Goal: Information Seeking & Learning: Learn about a topic

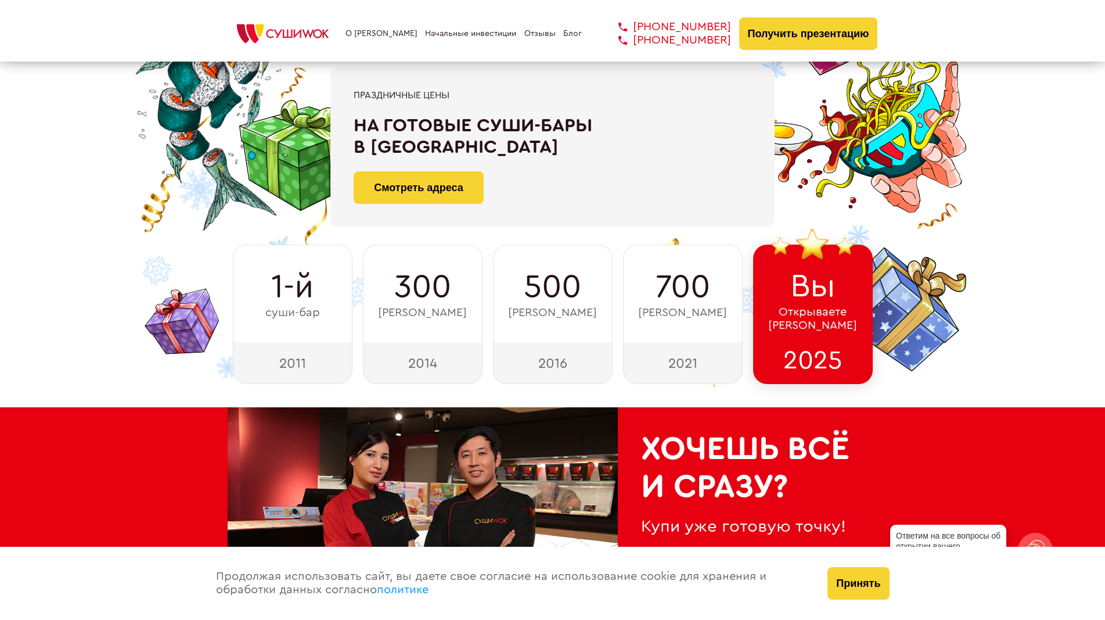
scroll to position [116, 0]
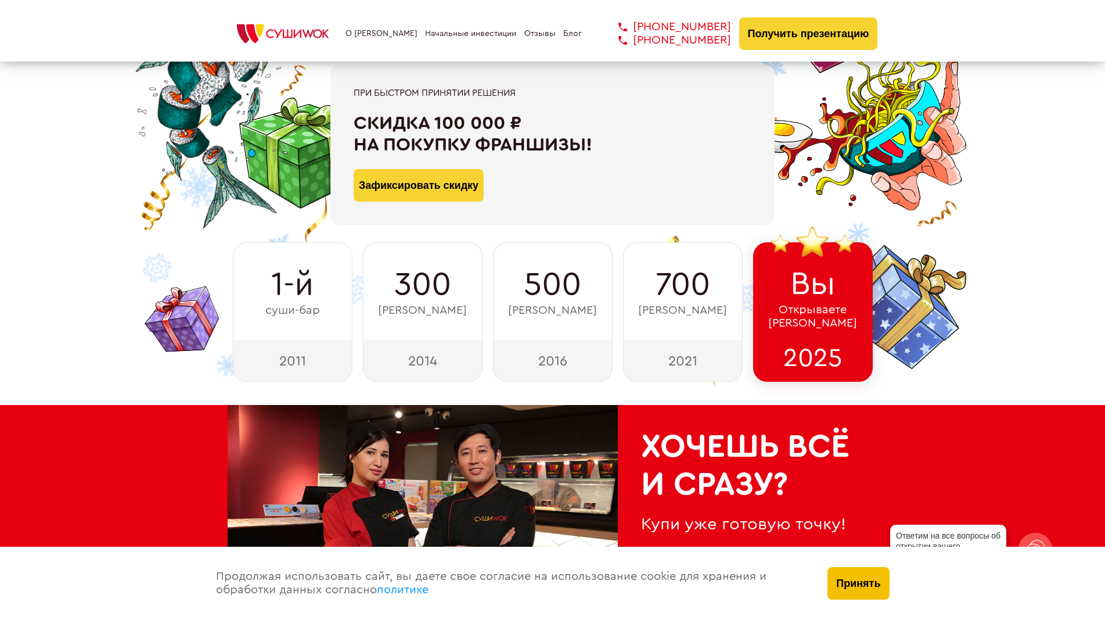
click at [856, 585] on button "Принять" at bounding box center [858, 583] width 62 height 33
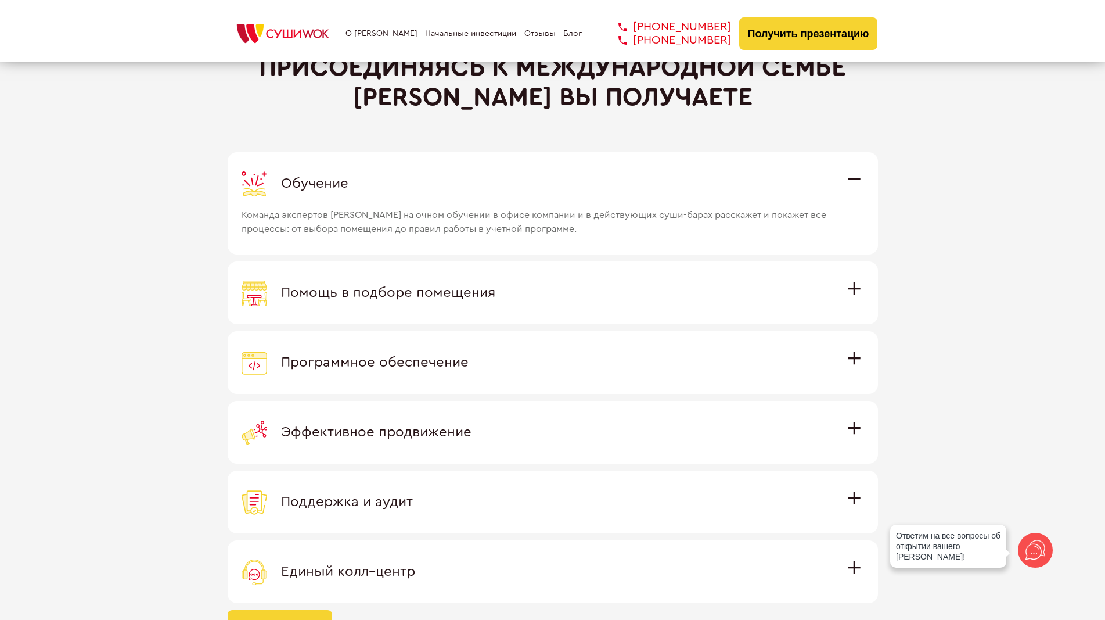
scroll to position [3135, 0]
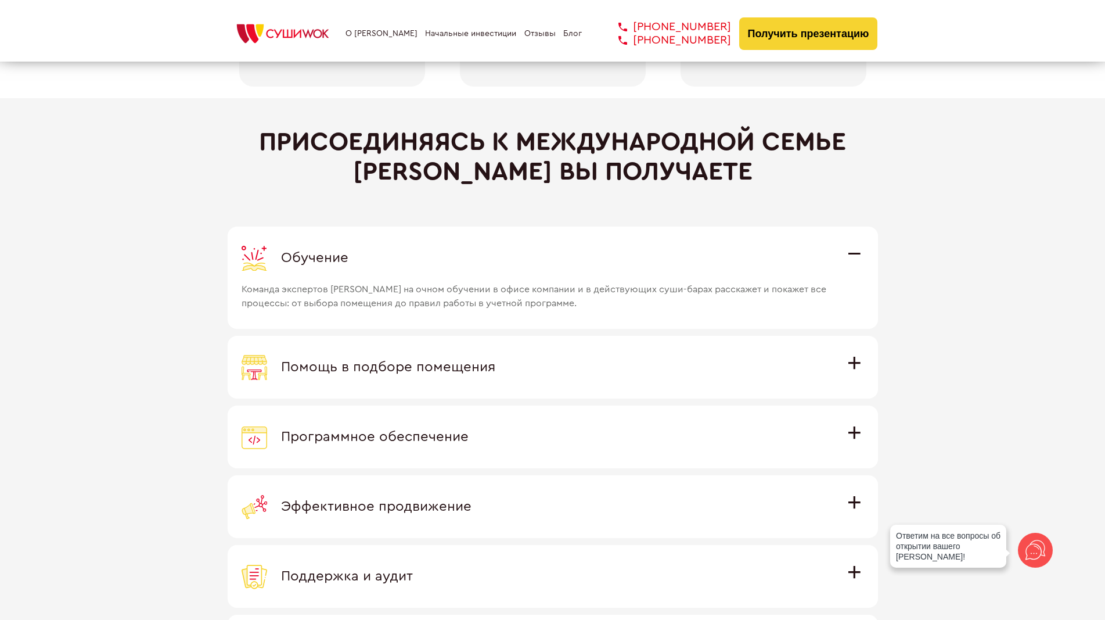
click at [539, 433] on div "Программное обеспечение" at bounding box center [553, 437] width 622 height 26
click at [0, 0] on input "Программное обеспечение Программное обеспечение разработано специально для [PER…" at bounding box center [0, 0] width 0 height 0
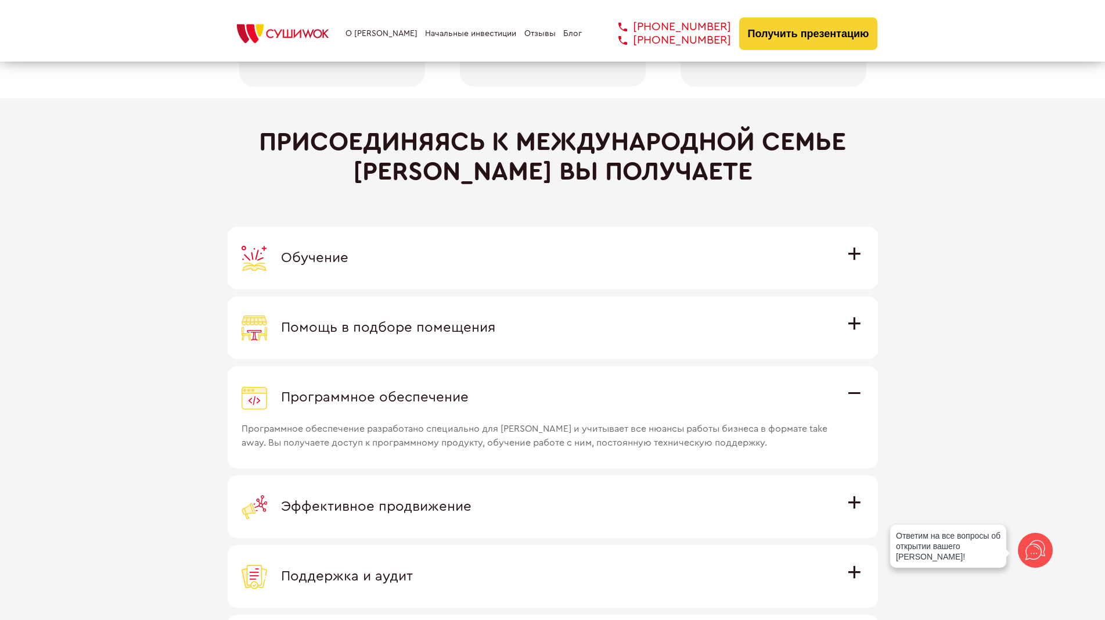
click at [481, 348] on label "Помощь в подборе помещения Наши специалисты оценят варианты помещения в вашем г…" at bounding box center [553, 327] width 650 height 63
click at [0, 0] on input "Помощь в подборе помещения Наши специалисты оценят варианты помещения в вашем г…" at bounding box center [0, 0] width 0 height 0
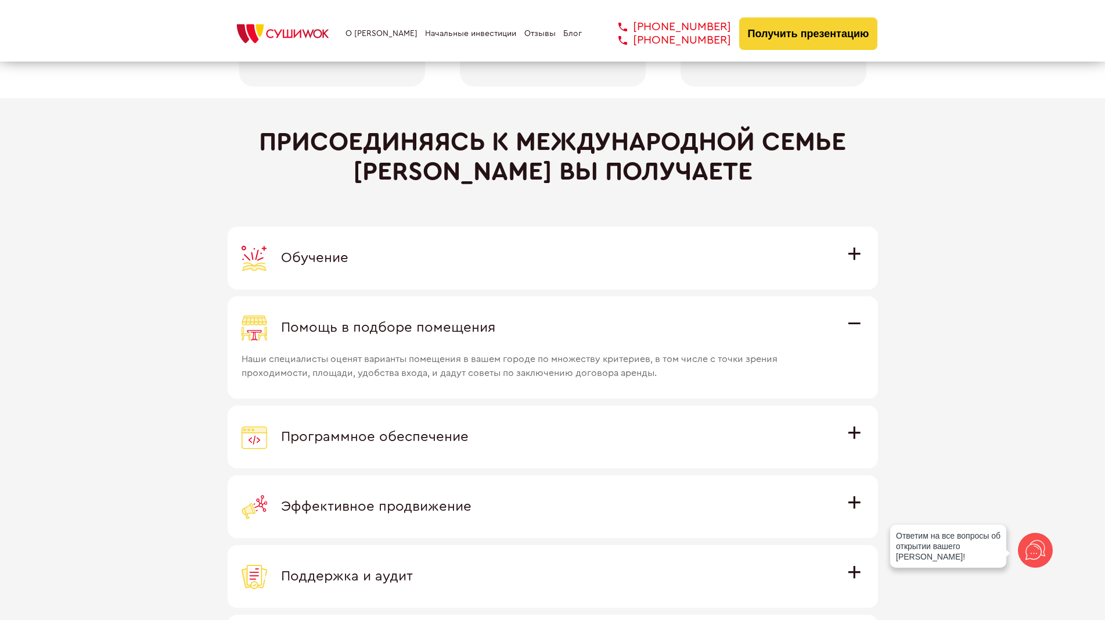
click at [513, 435] on div "Программное обеспечение" at bounding box center [553, 437] width 622 height 26
click at [0, 0] on input "Программное обеспечение Программное обеспечение разработано специально для [PER…" at bounding box center [0, 0] width 0 height 0
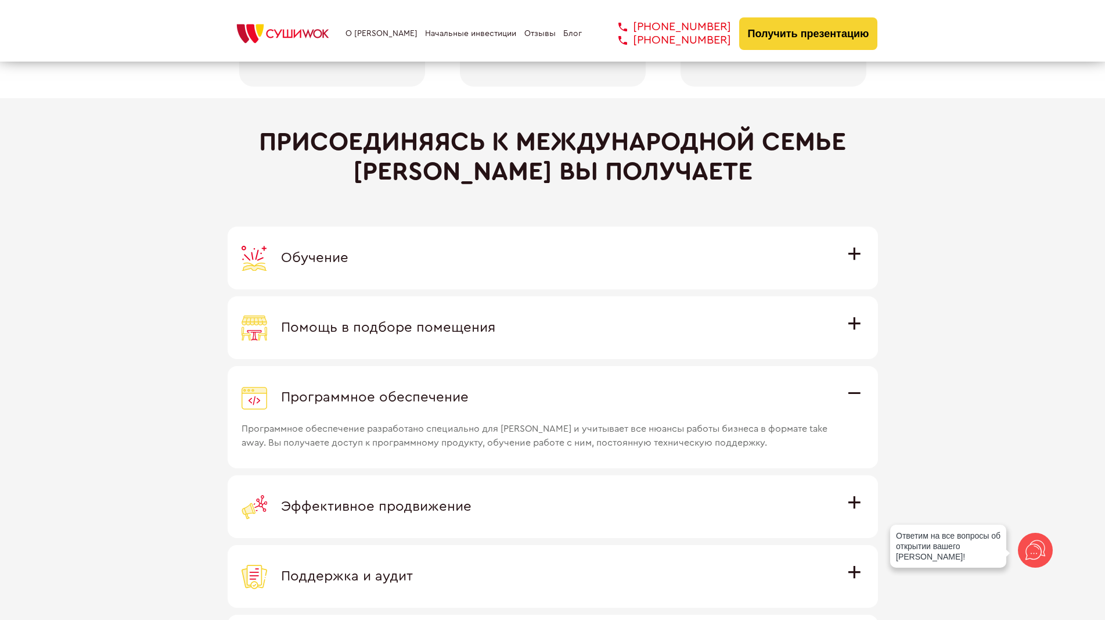
scroll to position [3194, 0]
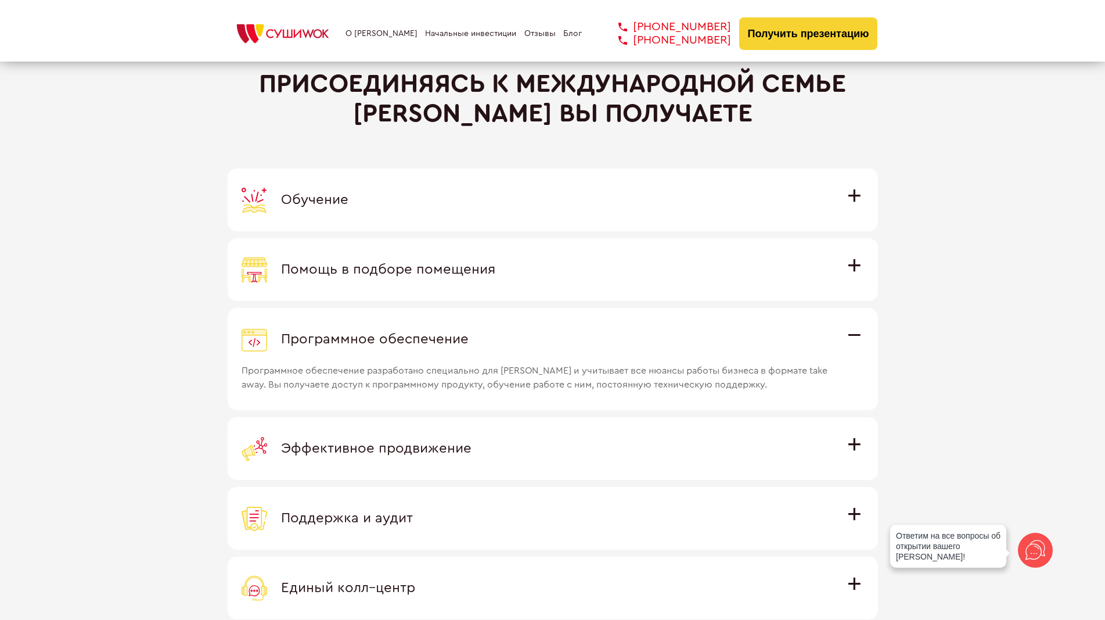
click at [507, 442] on div "Эффективное продвижение" at bounding box center [553, 448] width 622 height 26
click at [0, 0] on input "Эффективное продвижение Все рекламные материалы предоставляются централизованно…" at bounding box center [0, 0] width 0 height 0
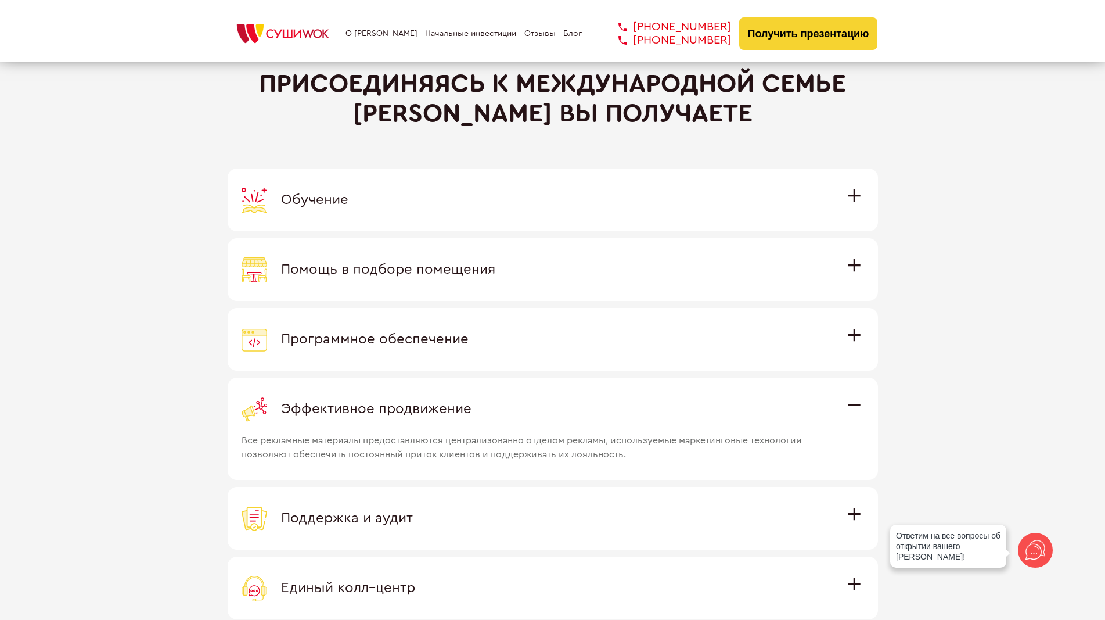
click at [517, 497] on label "Поддержка и аудит Аудит работы с целью поиска точек роста и постоянная поддержк…" at bounding box center [553, 518] width 650 height 63
click at [0, 0] on input "Поддержка и аудит Аудит работы с целью поиска точек роста и постоянная поддержк…" at bounding box center [0, 0] width 0 height 0
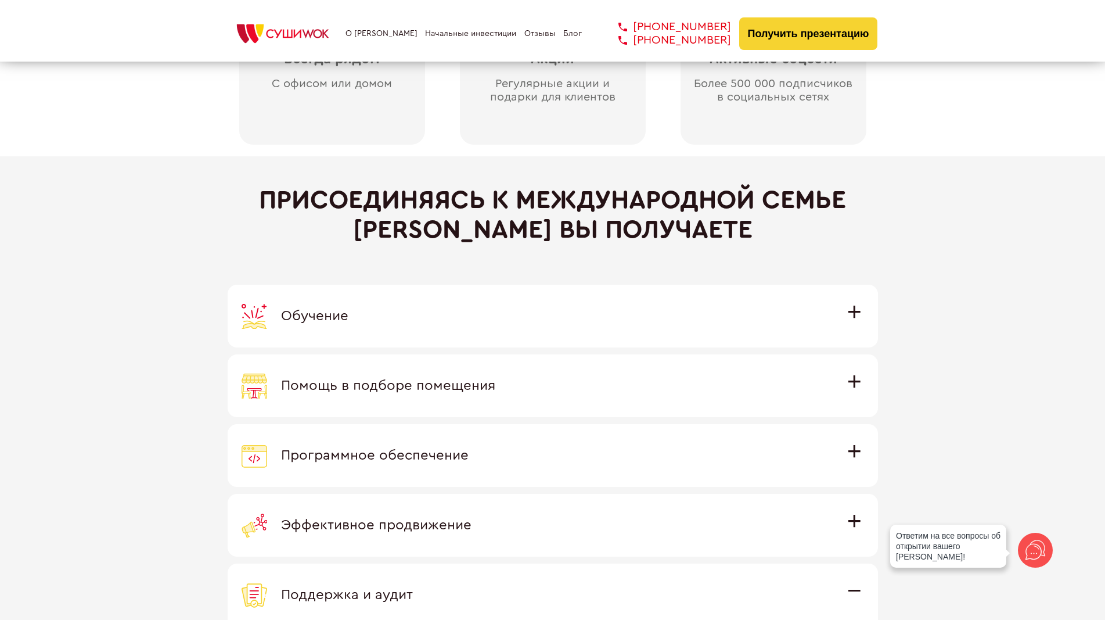
scroll to position [2787, 0]
